Goal: Check status: Check status

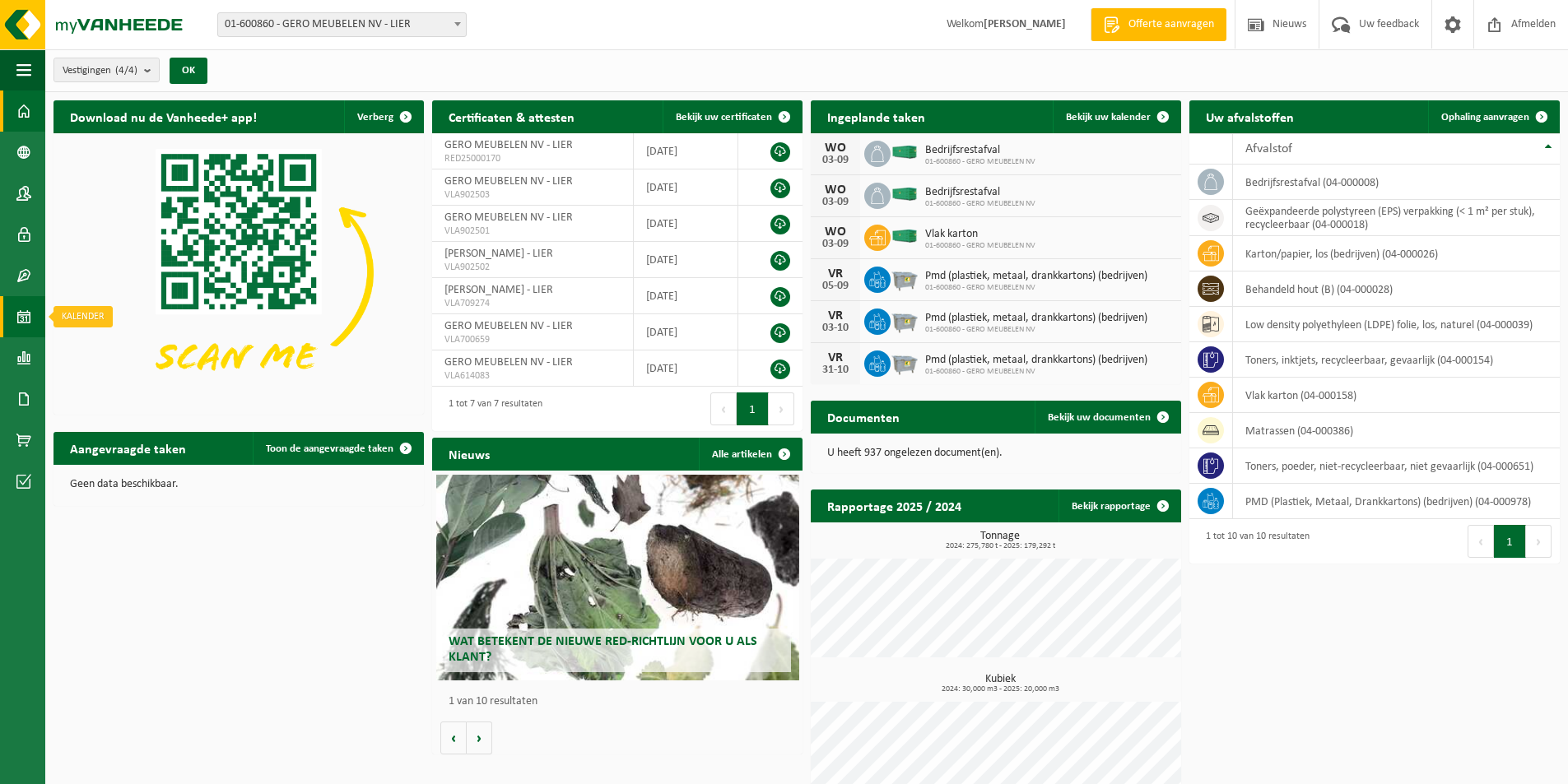
click at [32, 312] on link "Kalender" at bounding box center [22, 317] width 45 height 41
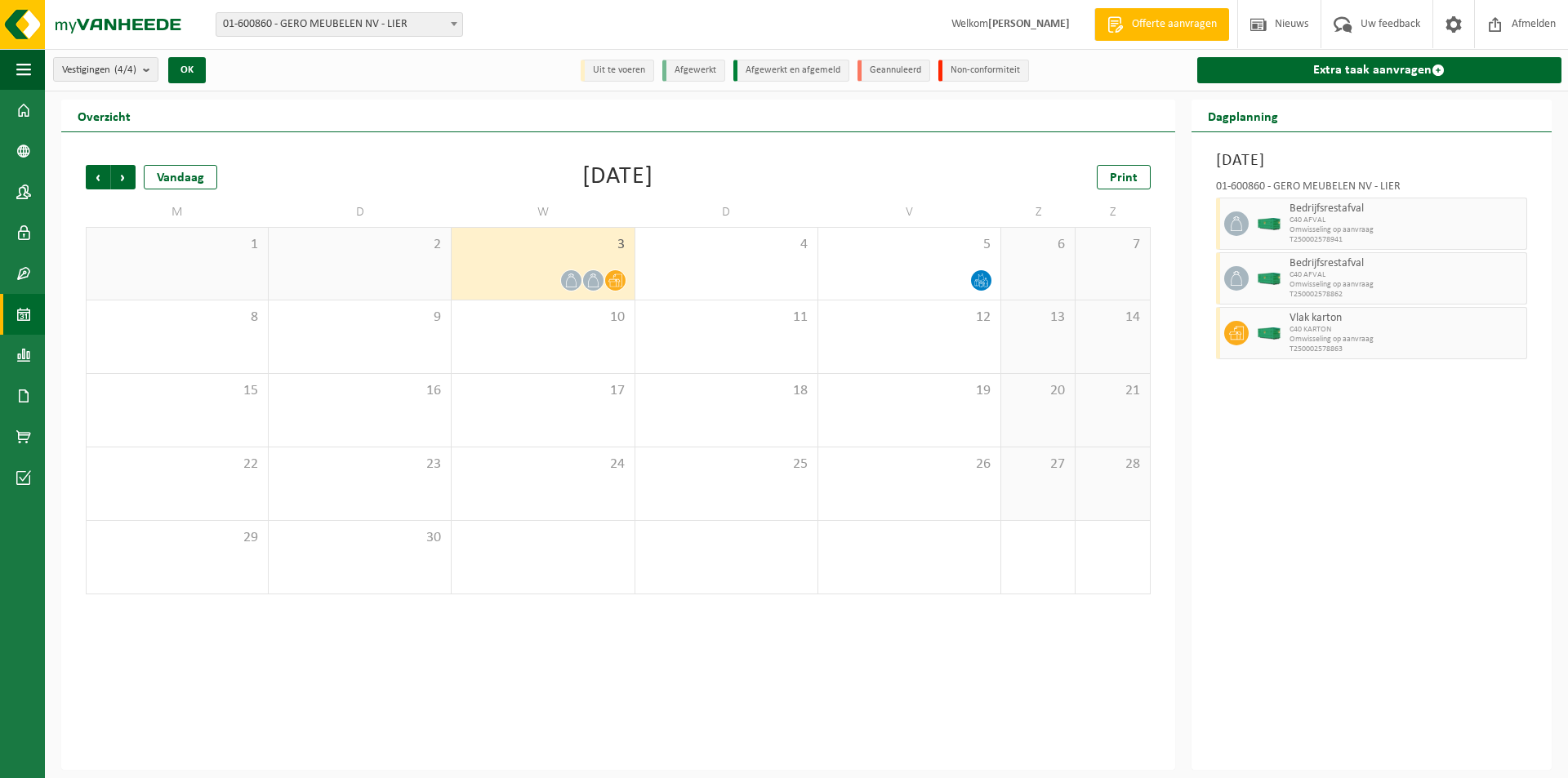
click at [565, 275] on icon at bounding box center [571, 280] width 14 height 14
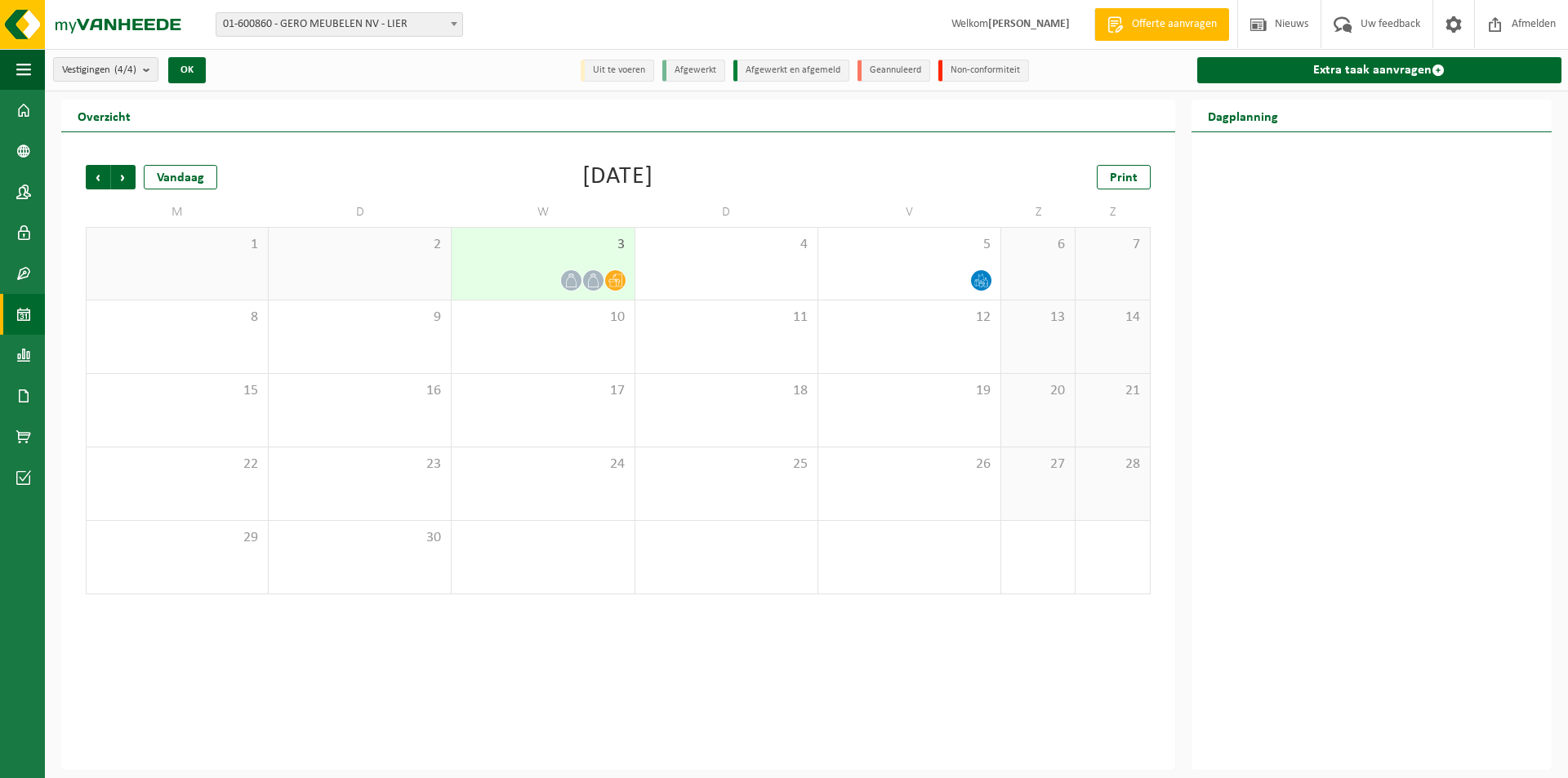
click at [571, 260] on div "3" at bounding box center [542, 264] width 182 height 72
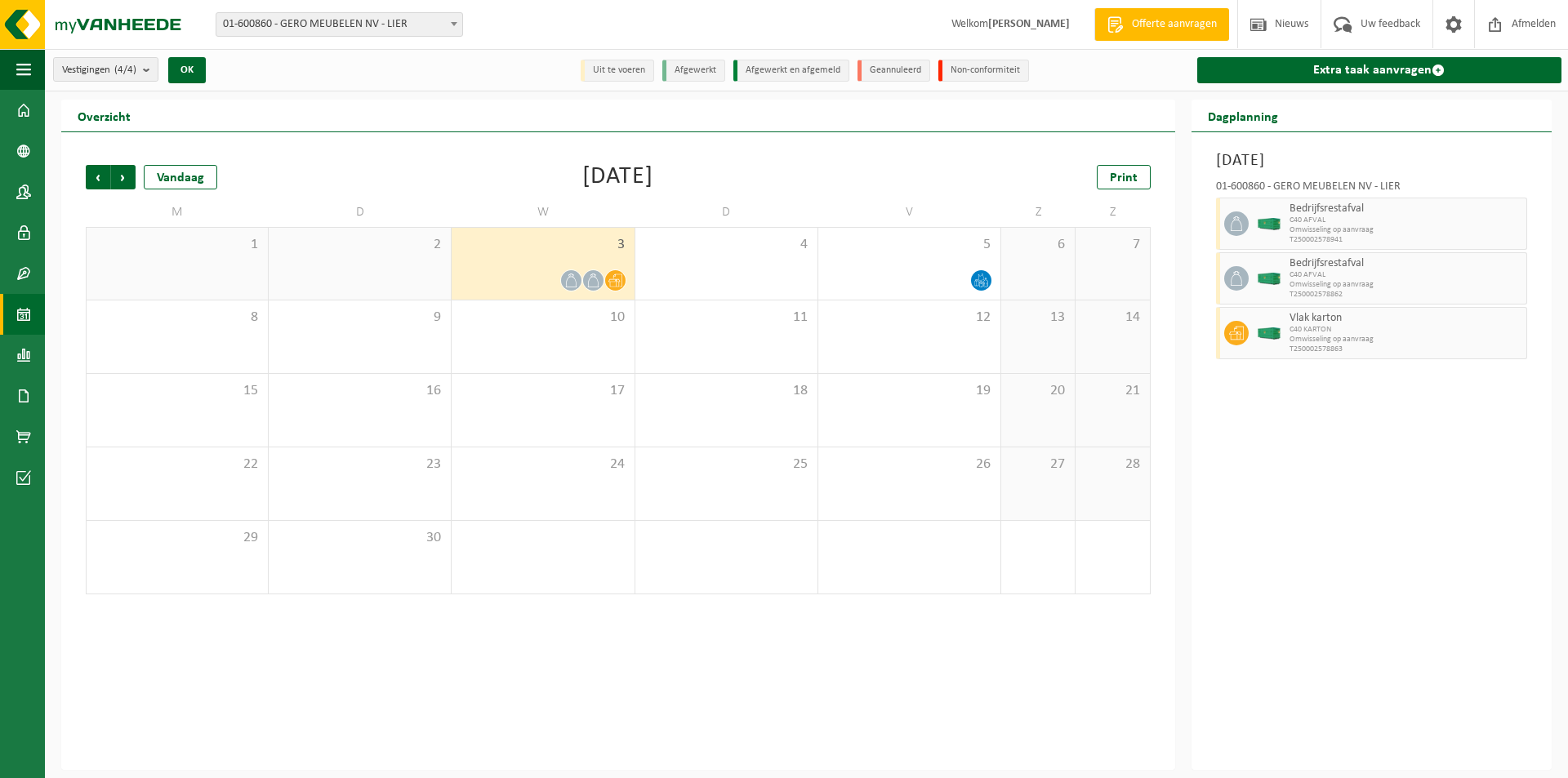
click at [575, 290] on div at bounding box center [542, 280] width 166 height 22
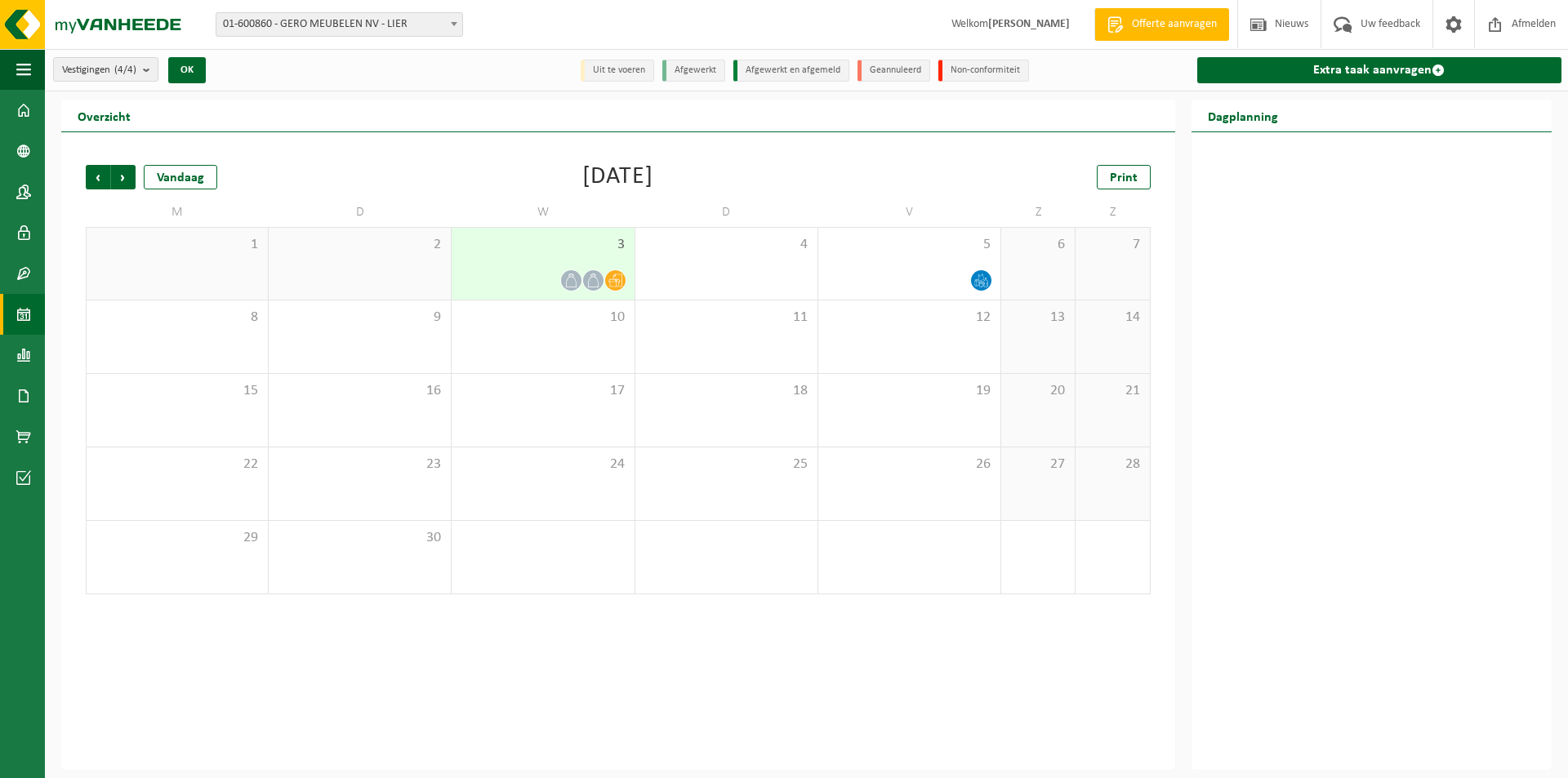
click at [570, 280] on icon at bounding box center [571, 280] width 14 height 14
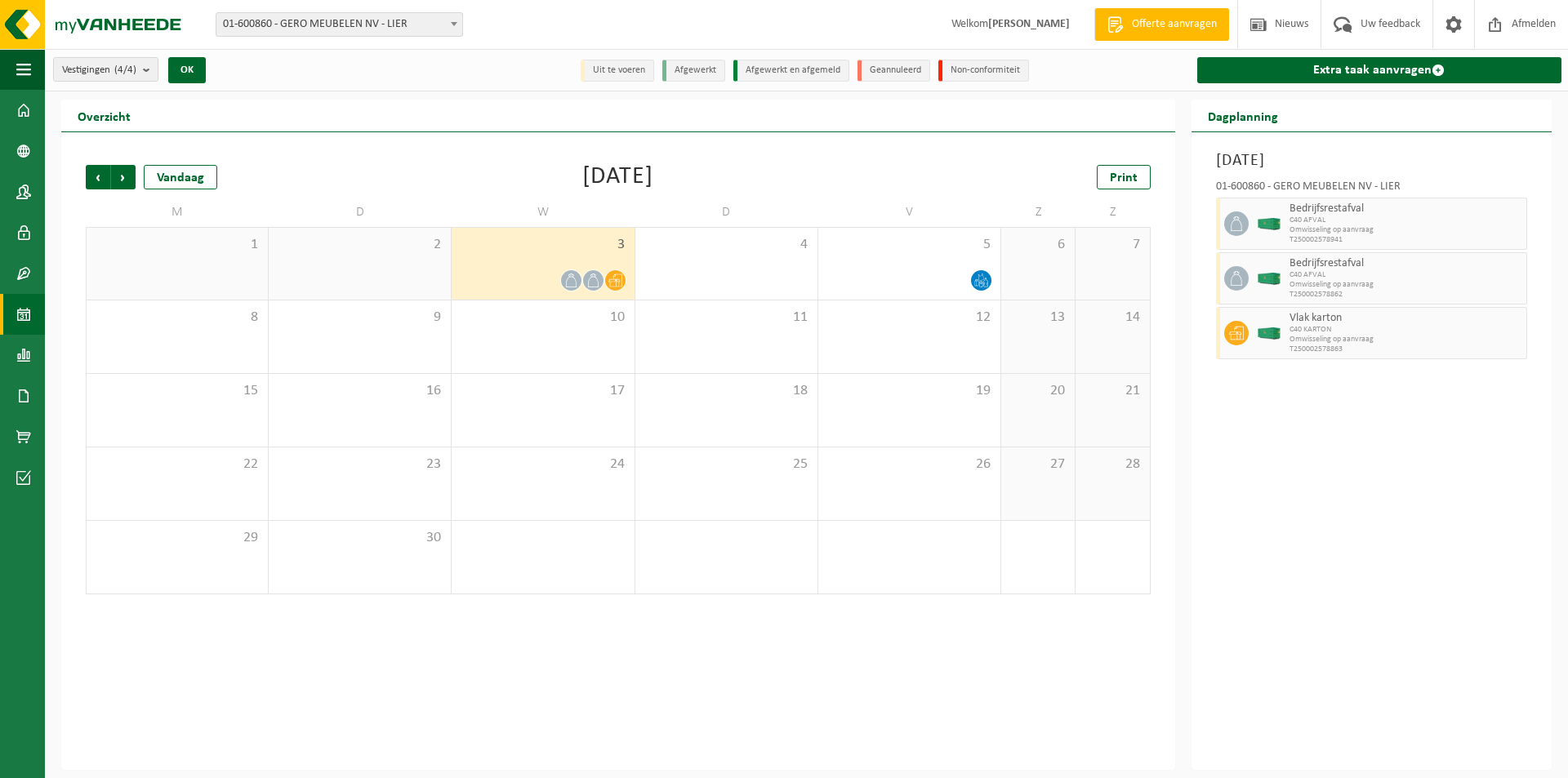
click at [570, 280] on icon at bounding box center [571, 280] width 14 height 14
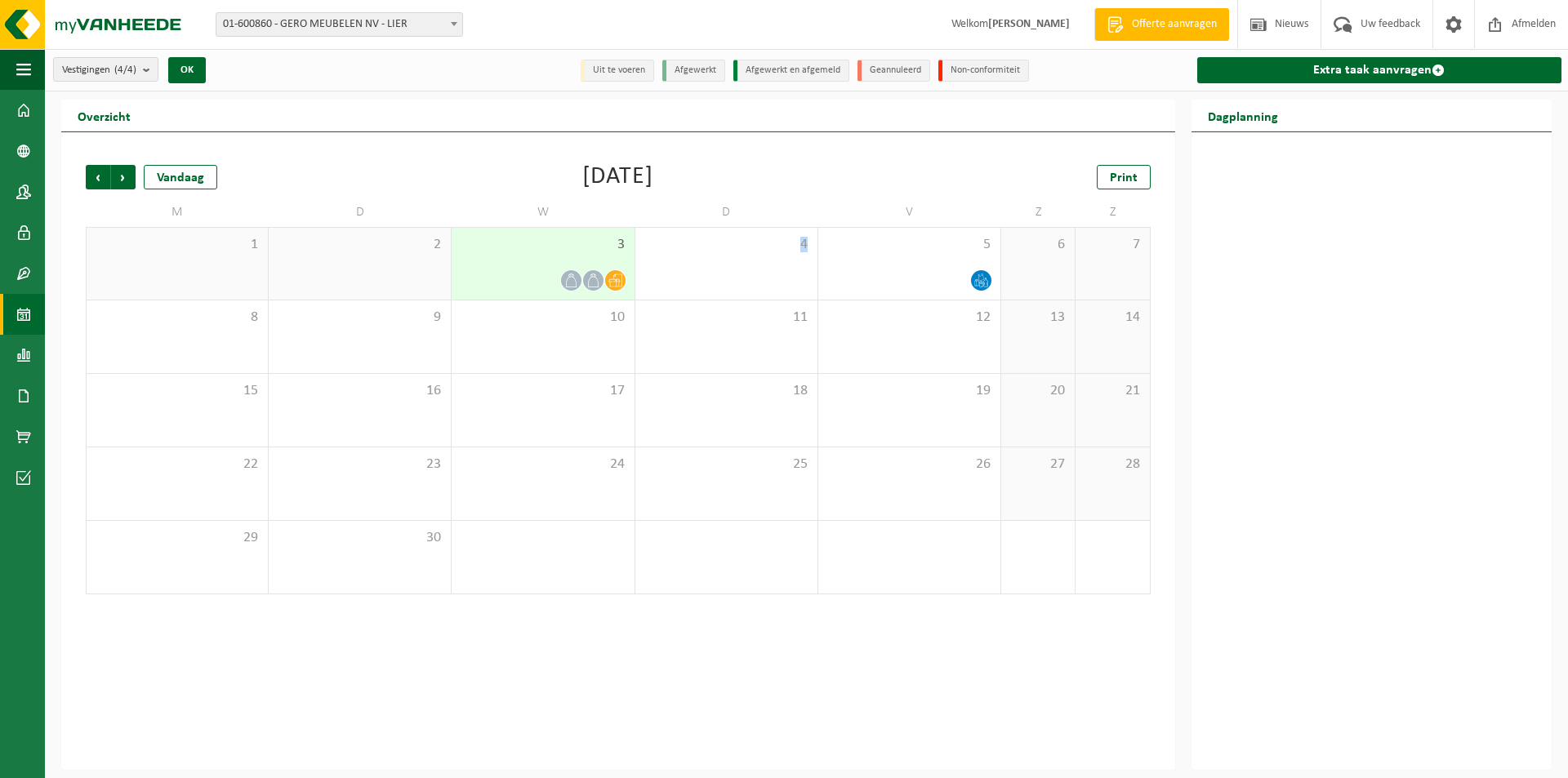
click at [570, 280] on icon at bounding box center [571, 280] width 14 height 14
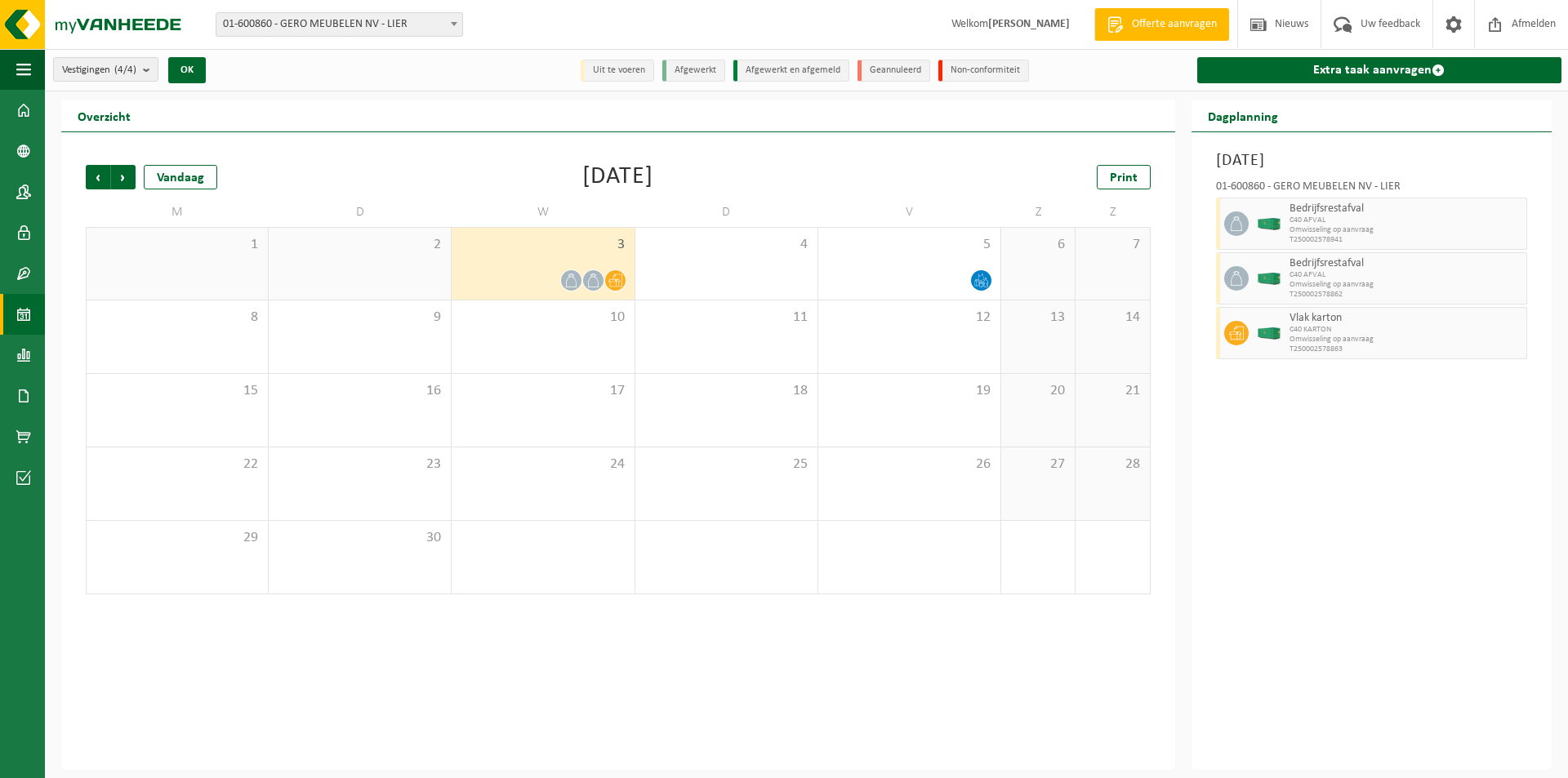
click at [560, 259] on div "3" at bounding box center [542, 264] width 182 height 72
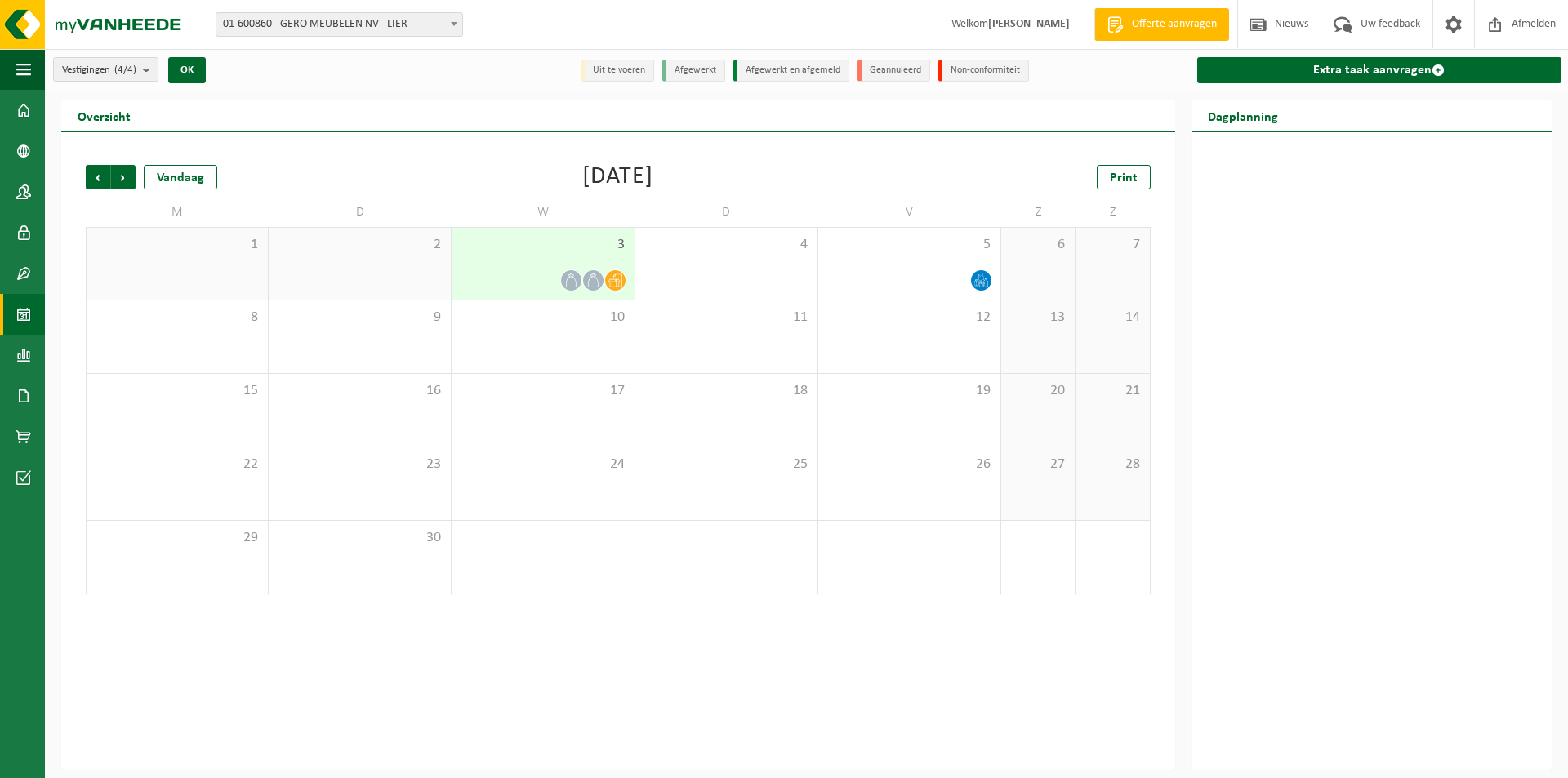
click at [560, 259] on div "3" at bounding box center [542, 264] width 182 height 72
